Goal: Transaction & Acquisition: Purchase product/service

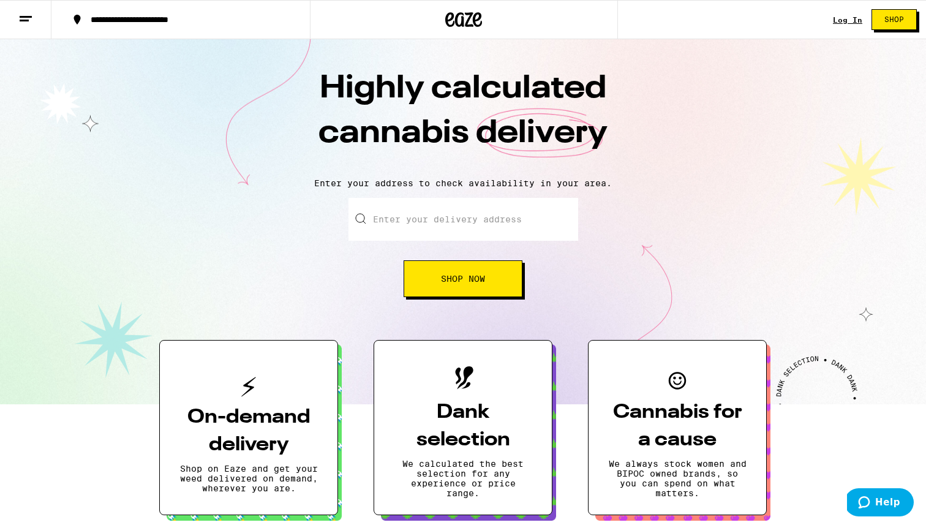
click at [470, 289] on button "Shop Now" at bounding box center [463, 278] width 119 height 37
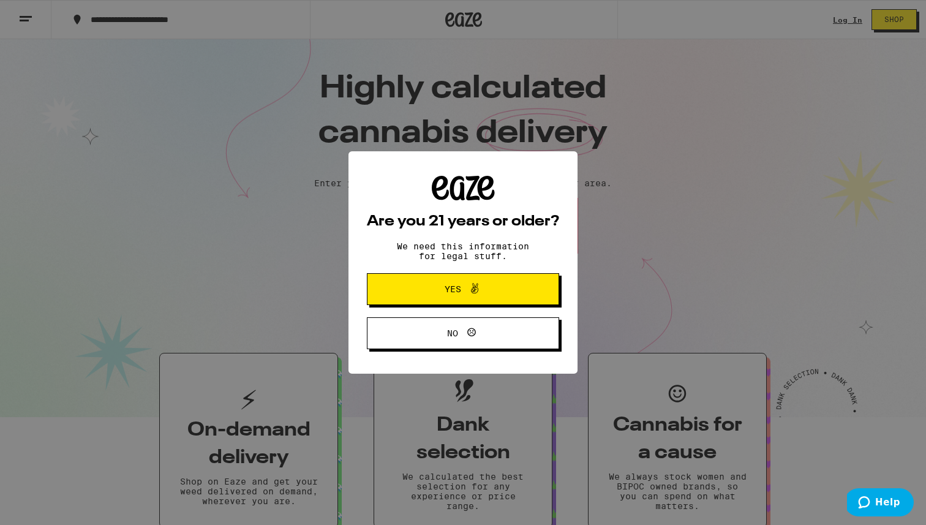
click at [474, 214] on div "Are you 21 years or older? We need this information for legal stuff. Yes No" at bounding box center [463, 262] width 926 height 525
click at [490, 287] on span "Yes" at bounding box center [463, 289] width 93 height 16
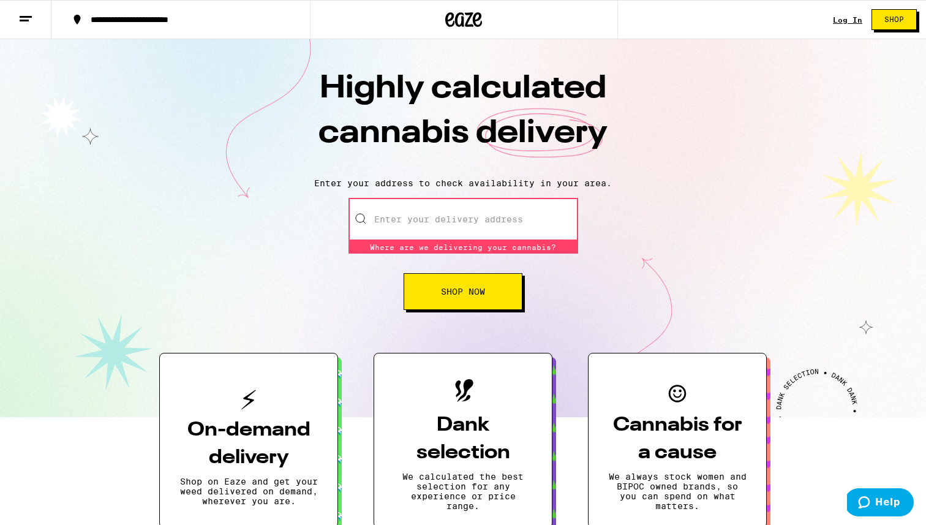
click at [455, 229] on input "Enter your delivery address" at bounding box center [464, 219] width 230 height 43
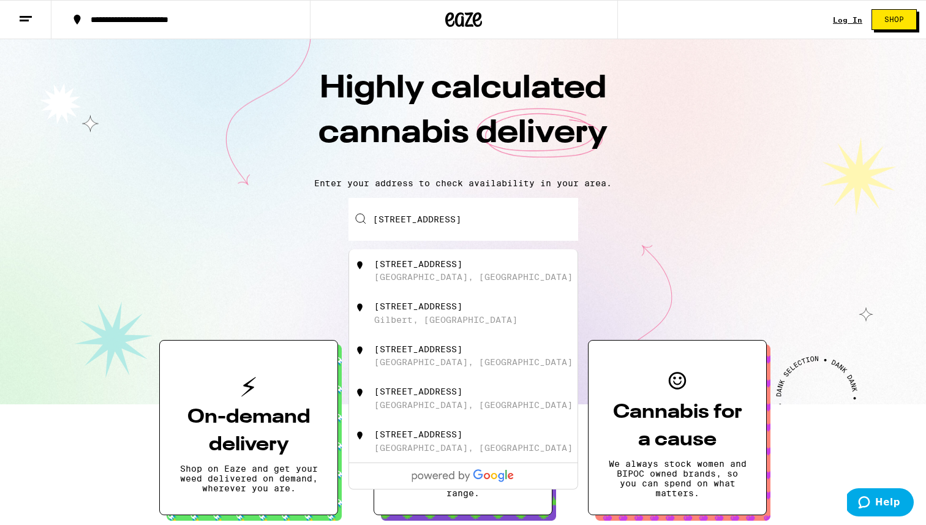
click at [469, 281] on div "[STREET_ADDRESS]" at bounding box center [483, 270] width 219 height 23
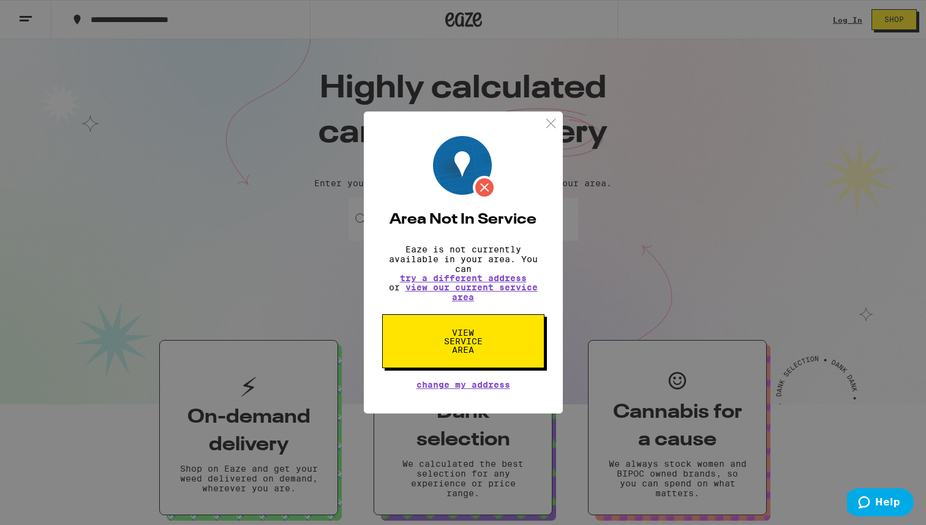
click at [548, 125] on img at bounding box center [550, 123] width 15 height 15
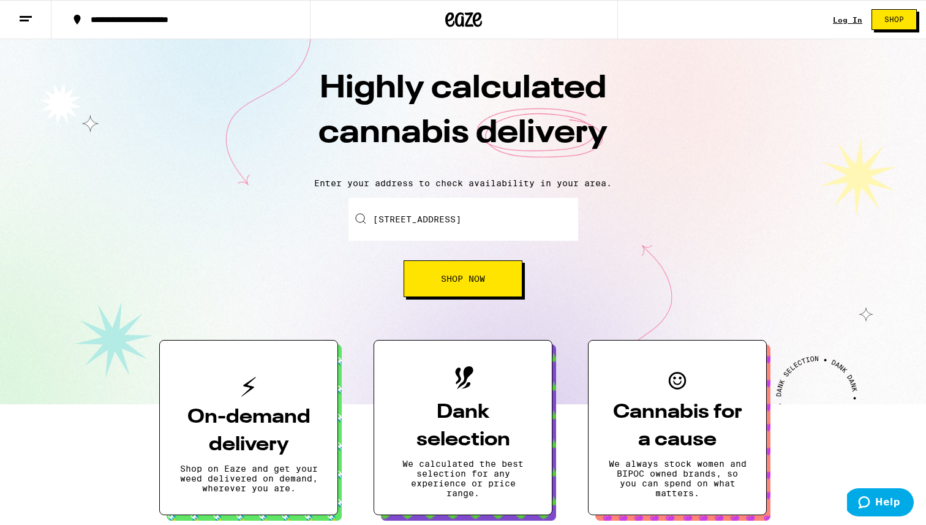
click at [459, 224] on input "[STREET_ADDRESS]" at bounding box center [464, 219] width 230 height 43
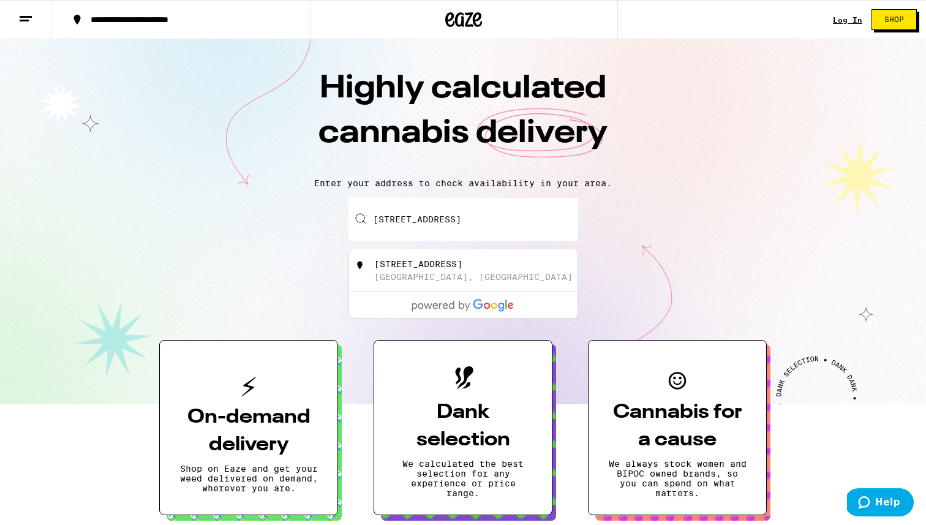
click at [459, 224] on input "[STREET_ADDRESS]" at bounding box center [464, 219] width 230 height 43
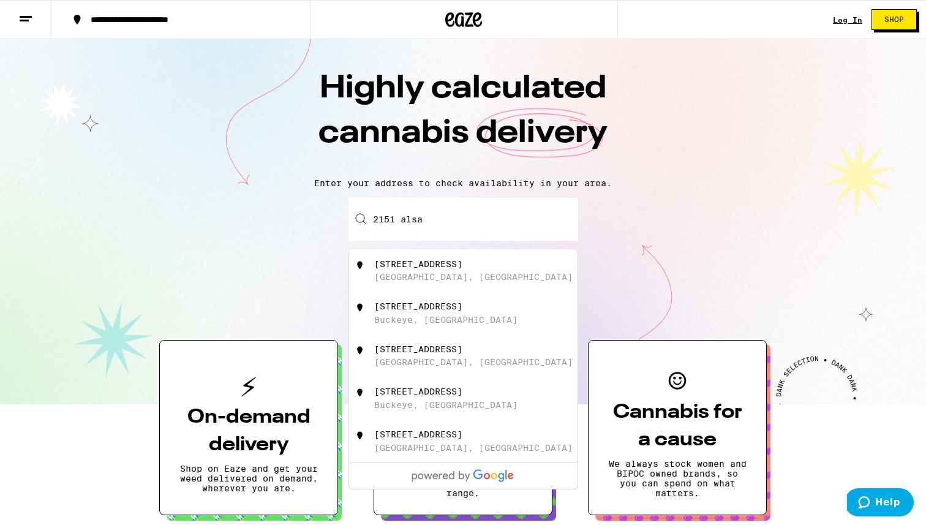
drag, startPoint x: 509, startPoint y: 265, endPoint x: 492, endPoint y: 268, distance: 17.4
click at [509, 265] on div "[STREET_ADDRESS]" at bounding box center [483, 270] width 219 height 23
type input "[STREET_ADDRESS]"
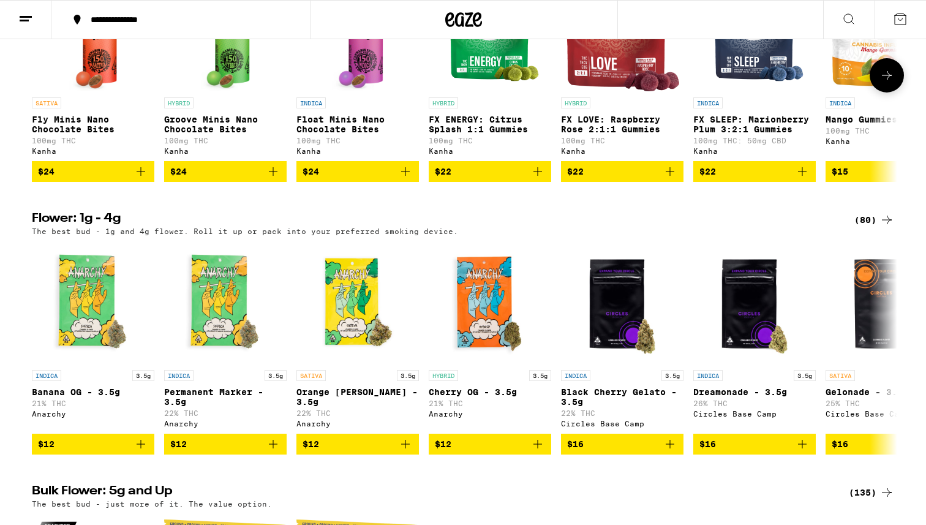
scroll to position [826, 0]
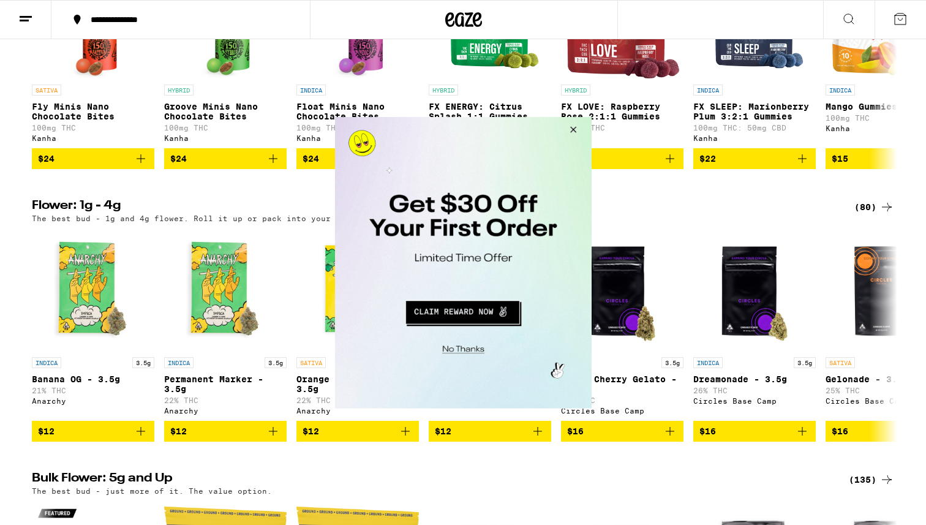
click at [571, 130] on button "Close Modal" at bounding box center [570, 130] width 33 height 29
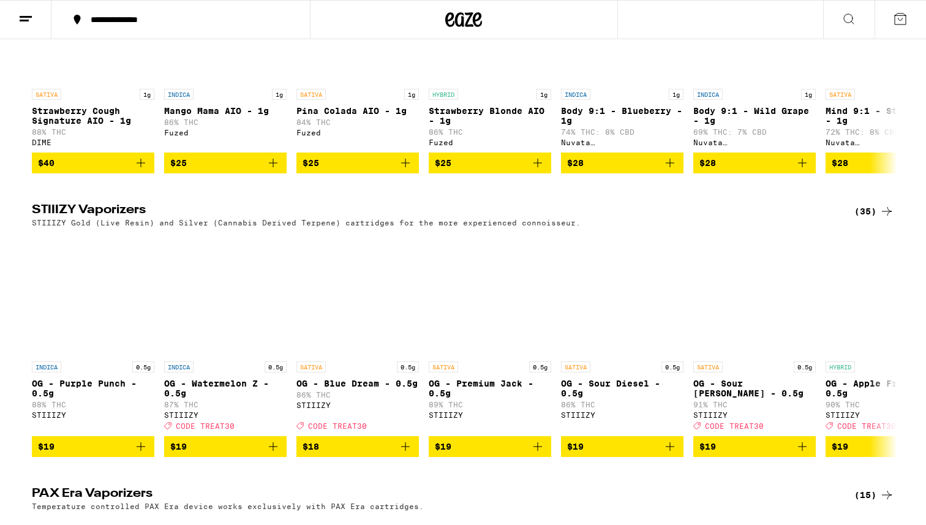
scroll to position [1915, 0]
